Goal: Find specific page/section: Find specific page/section

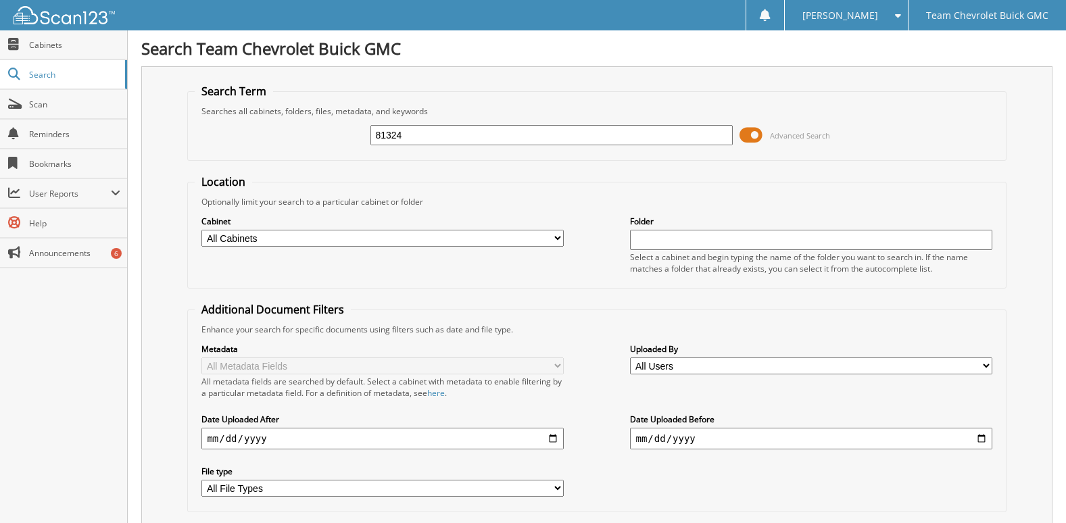
drag, startPoint x: 397, startPoint y: 136, endPoint x: 316, endPoint y: 132, distance: 80.5
click at [316, 132] on div "81324 Advanced Search" at bounding box center [596, 135] width 803 height 36
type input "83742"
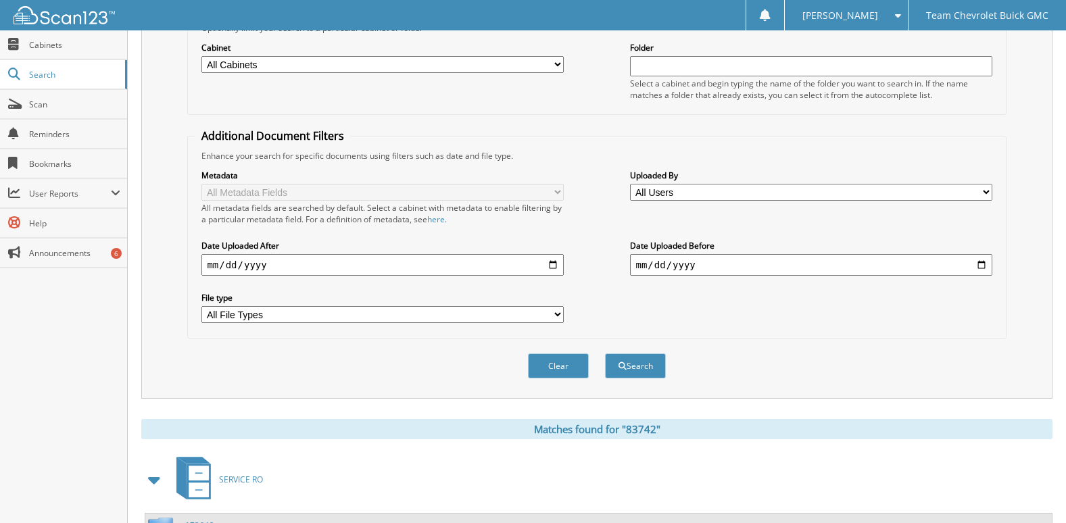
scroll to position [285, 0]
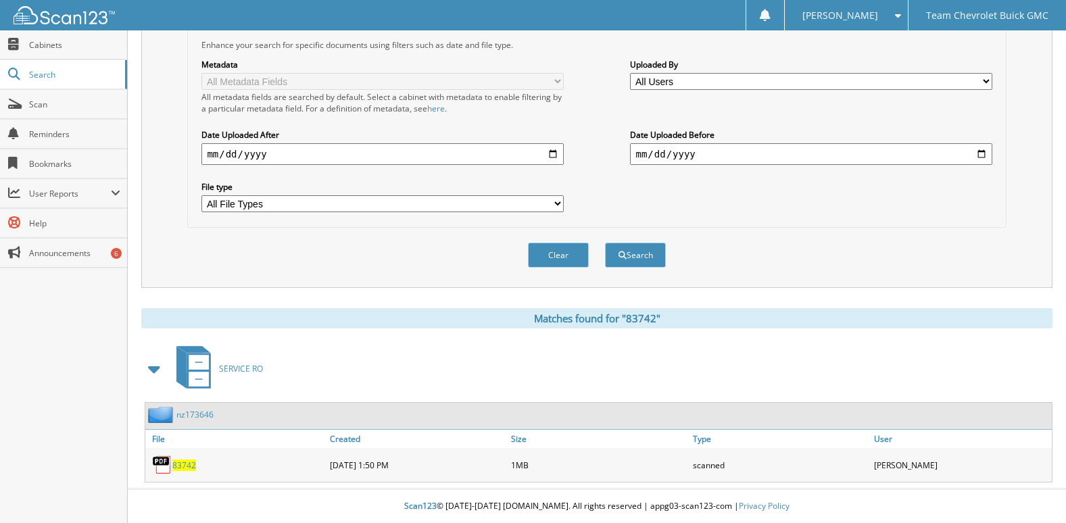
click at [185, 460] on span "83742" at bounding box center [184, 464] width 24 height 11
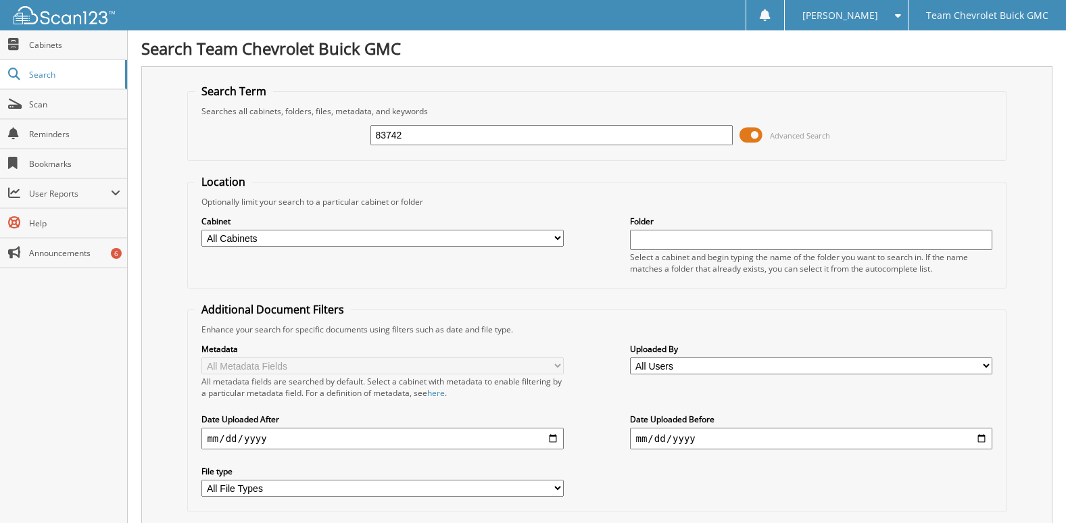
drag, startPoint x: 408, startPoint y: 137, endPoint x: 174, endPoint y: 136, distance: 233.8
click at [174, 136] on div "Search Term Searches all cabinets, folders, files, metadata, and keywords 83742…" at bounding box center [596, 319] width 911 height 506
type input "85553"
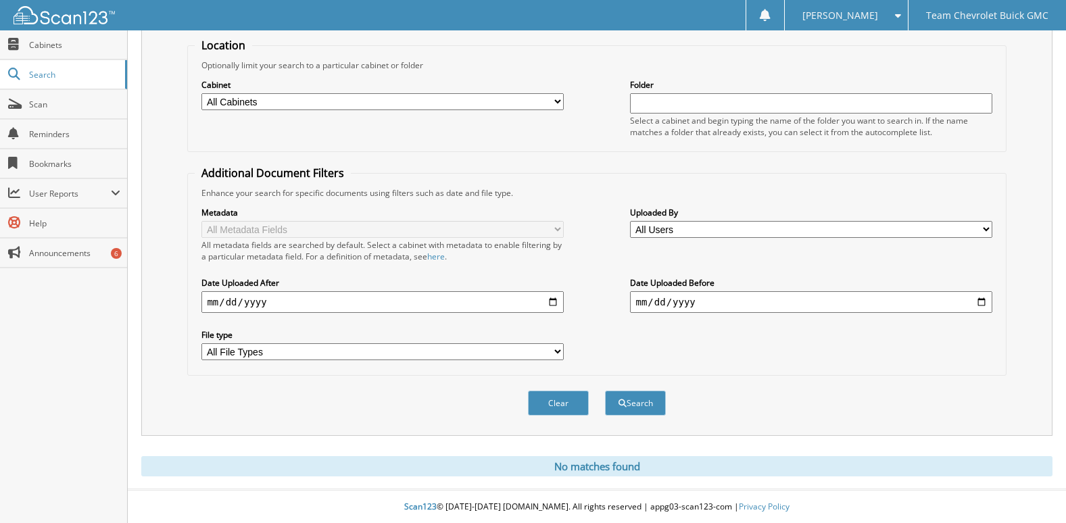
scroll to position [138, 0]
